Goal: Task Accomplishment & Management: Manage account settings

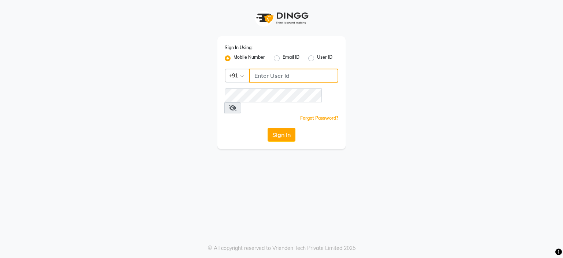
type input "8275302900"
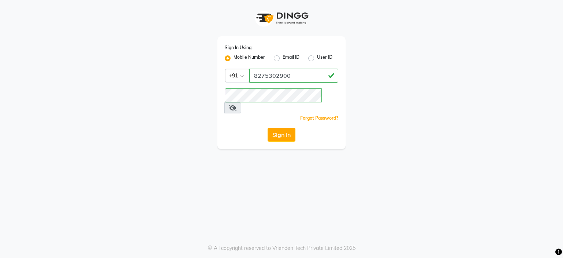
click at [317, 58] on label "User ID" at bounding box center [324, 58] width 15 height 9
click at [317, 58] on input "User ID" at bounding box center [319, 56] width 5 height 5
radio input "true"
radio input "false"
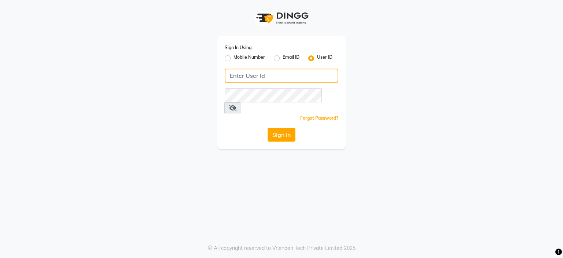
click at [264, 72] on input "Username" at bounding box center [282, 76] width 114 height 14
paste input "mellow123"
type input "mellow123"
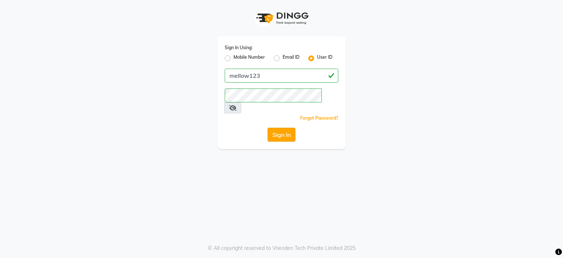
click at [285, 128] on button "Sign In" at bounding box center [282, 135] width 28 height 14
